Goal: Check status

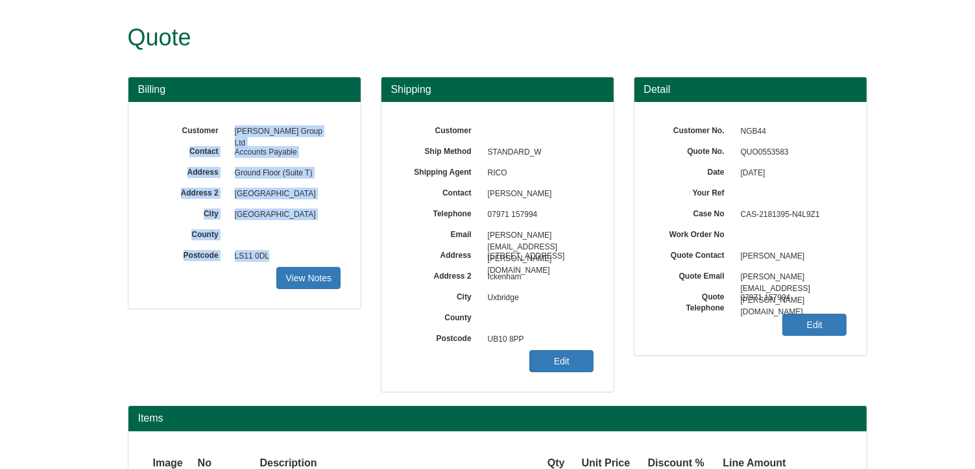
drag, startPoint x: 237, startPoint y: 128, endPoint x: 269, endPoint y: 260, distance: 135.5
click at [269, 121] on div "Customer NG Bailey Group Ltd Contact Accounts Payable Address Ground Floor (Sui…" at bounding box center [244, 121] width 193 height 0
copy div "NG Bailey Group Ltd Contact Accounts Payable Address Ground Floor (Suite T) Add…"
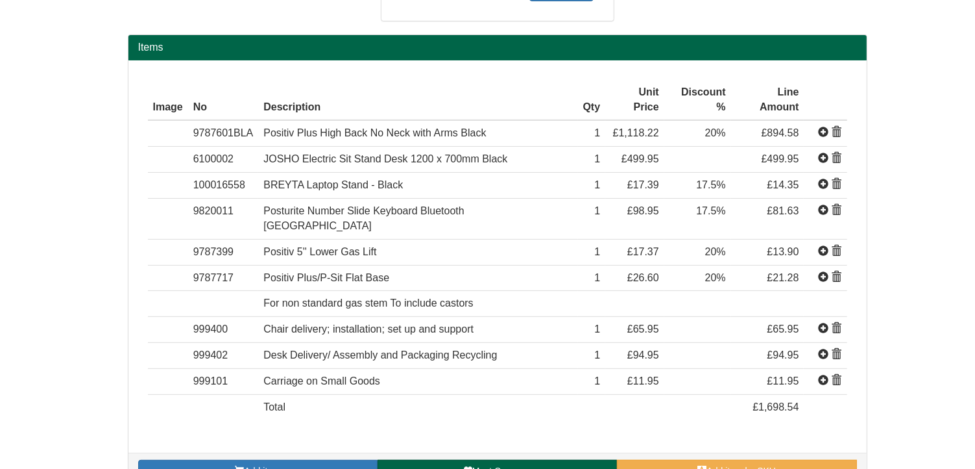
scroll to position [111, 0]
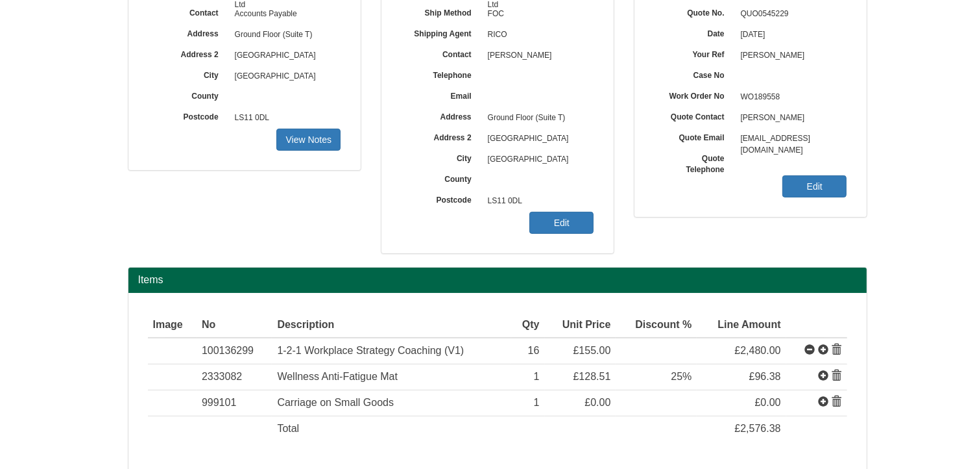
scroll to position [195, 0]
